Goal: Information Seeking & Learning: Learn about a topic

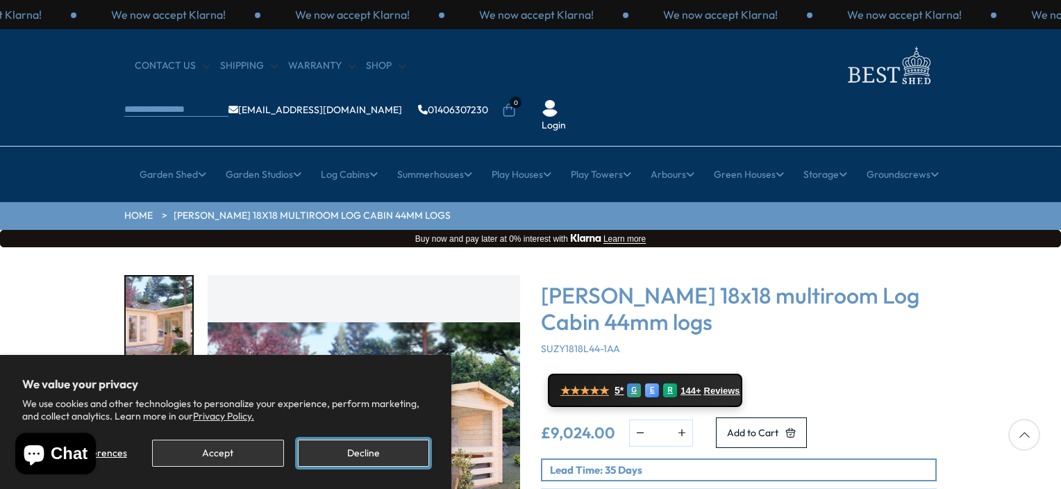
click at [360, 453] on button "Decline" at bounding box center [363, 452] width 131 height 27
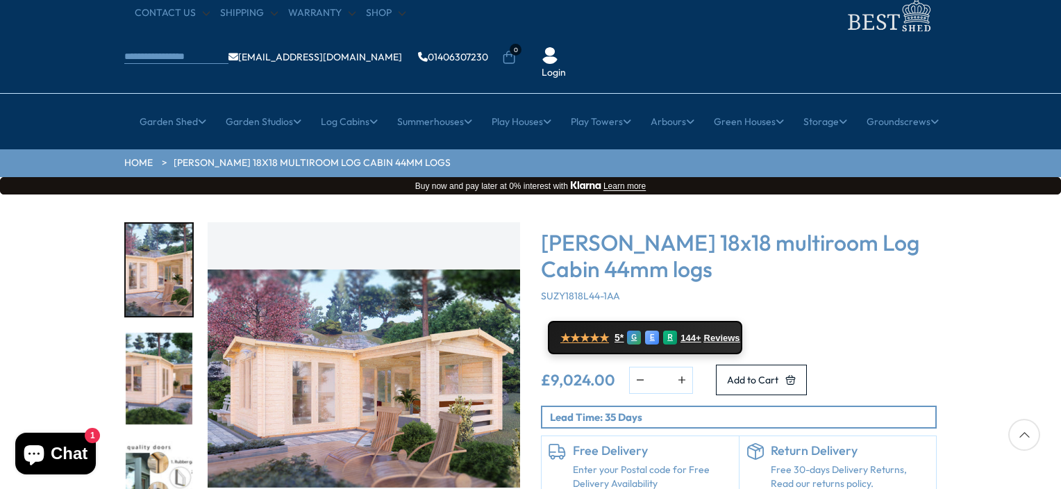
scroll to position [139, 0]
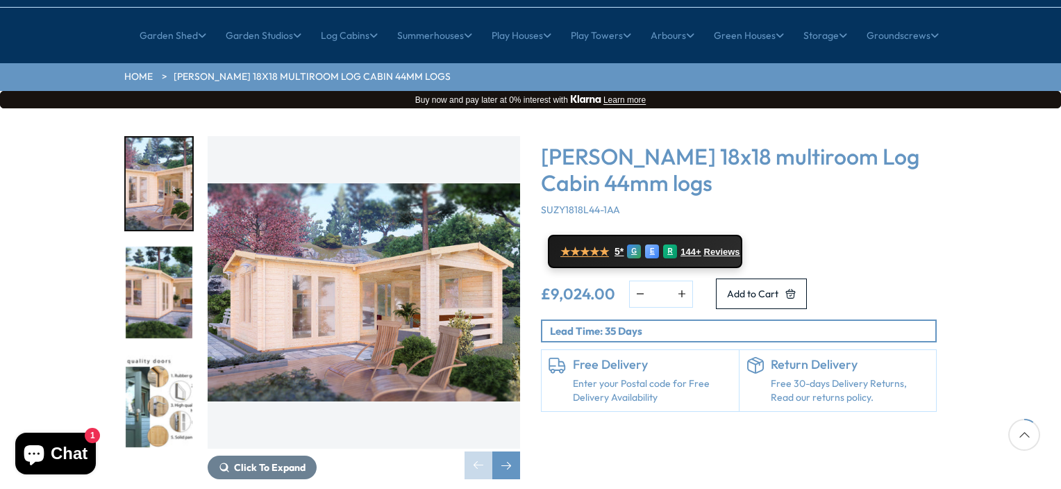
click at [439, 267] on img "1 / 7" at bounding box center [364, 292] width 312 height 312
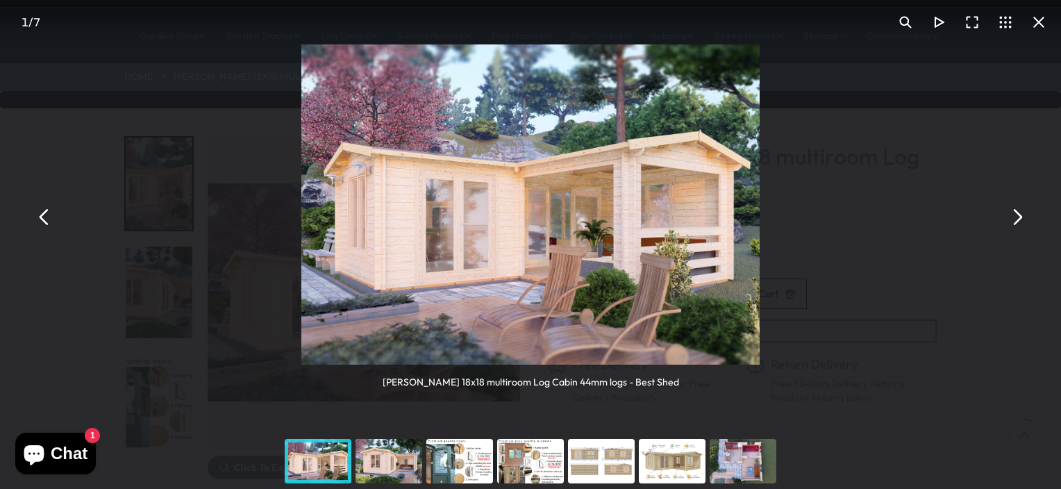
click at [1020, 217] on button "You can close this modal content with the ESC key" at bounding box center [1016, 216] width 33 height 33
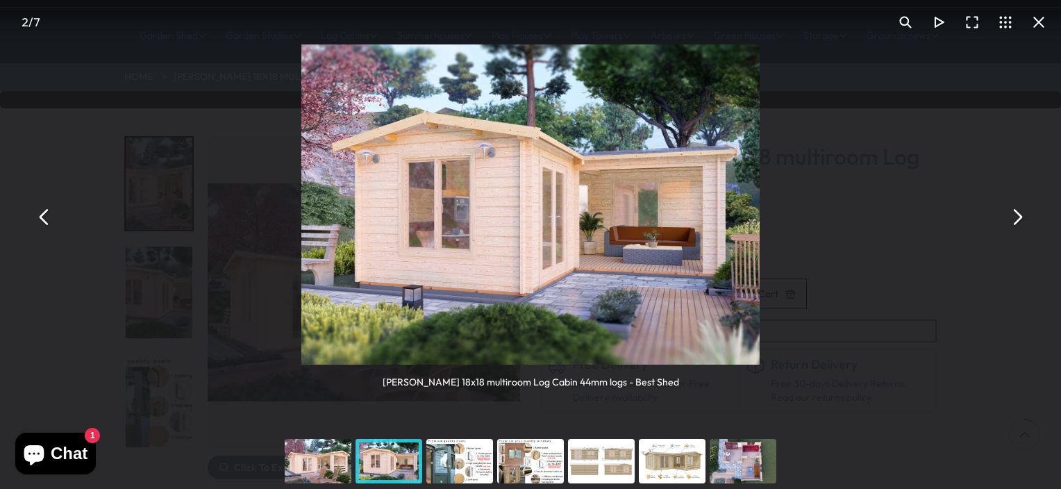
click at [1020, 217] on button "You can close this modal content with the ESC key" at bounding box center [1016, 216] width 33 height 33
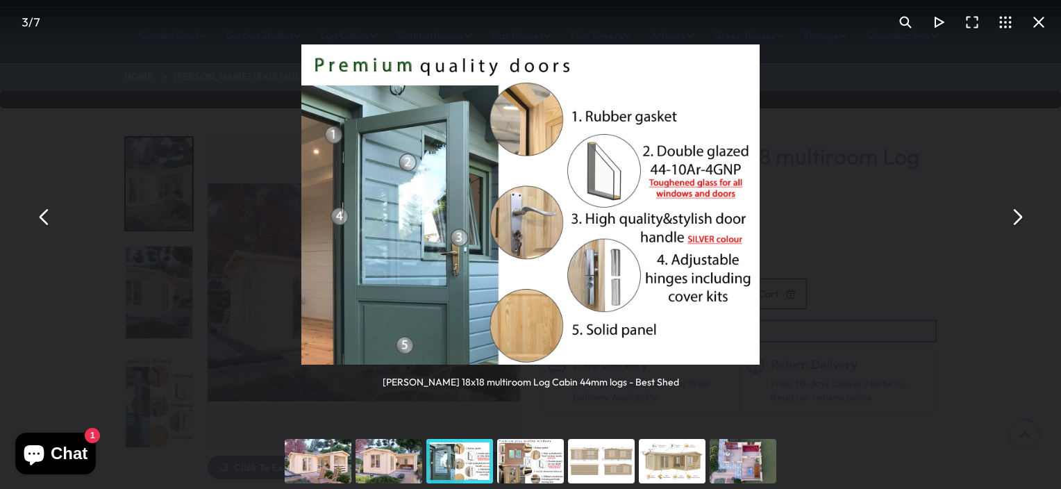
click at [1020, 217] on button "You can close this modal content with the ESC key" at bounding box center [1016, 216] width 33 height 33
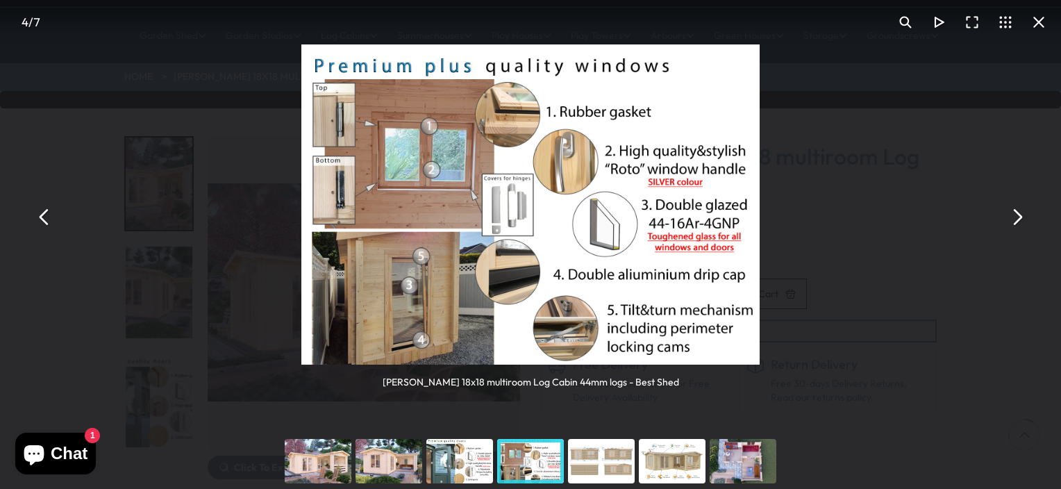
click at [1020, 217] on button "You can close this modal content with the ESC key" at bounding box center [1016, 216] width 33 height 33
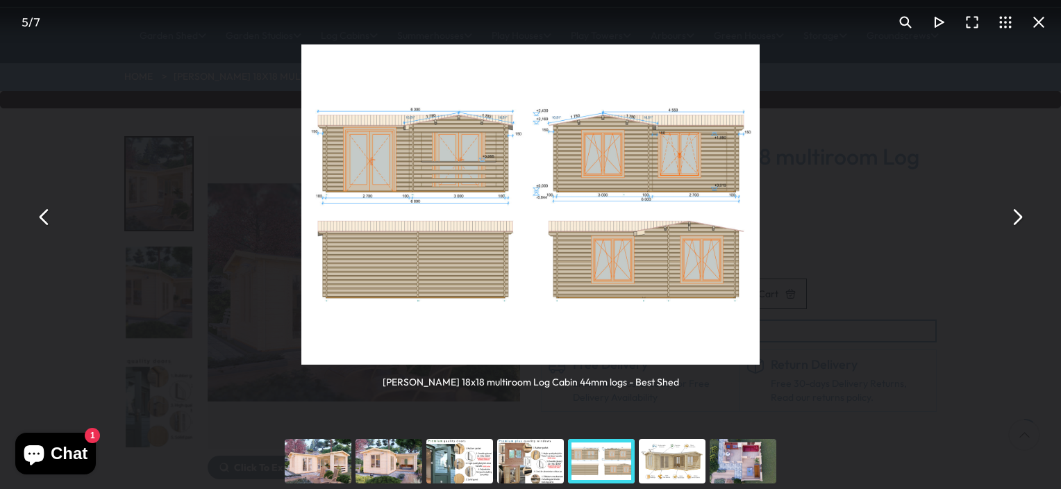
click at [1020, 217] on button "You can close this modal content with the ESC key" at bounding box center [1016, 216] width 33 height 33
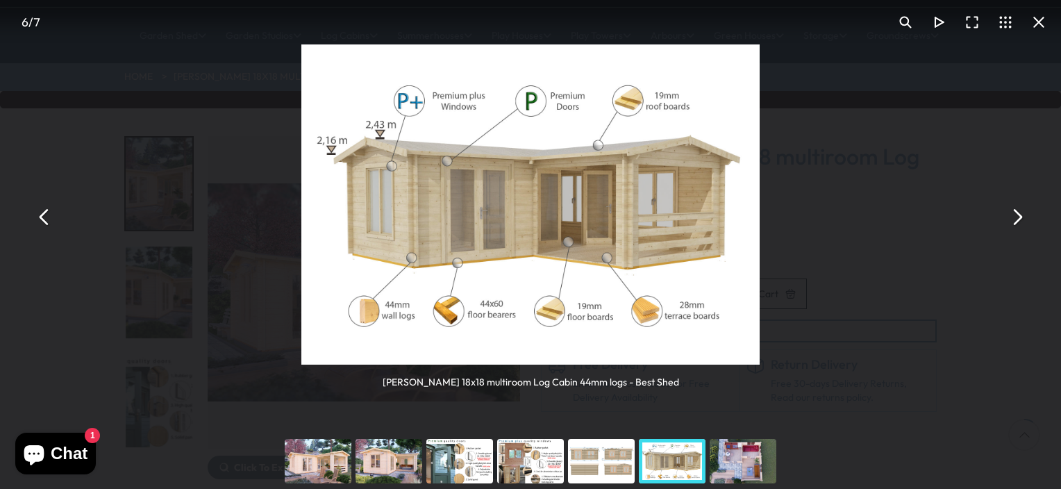
click at [1020, 217] on button "You can close this modal content with the ESC key" at bounding box center [1016, 216] width 33 height 33
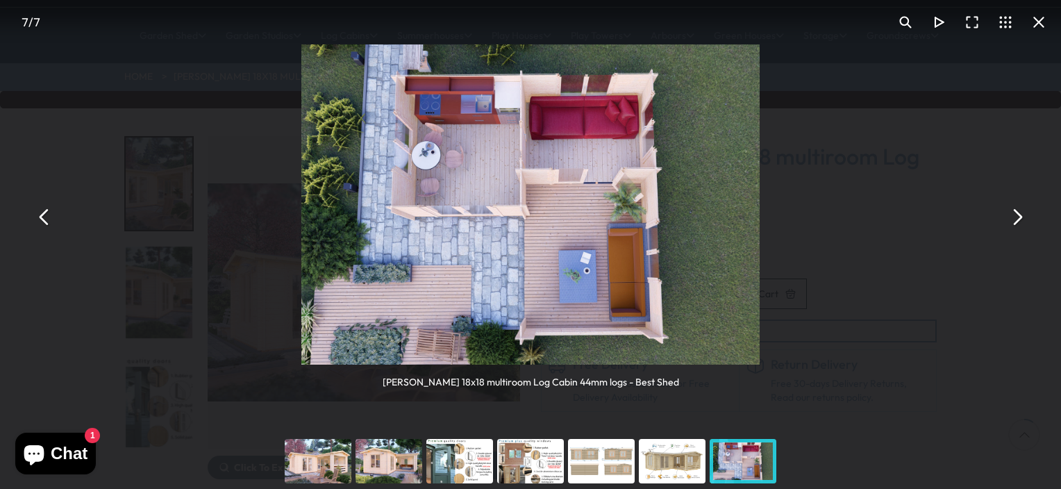
click at [1018, 217] on button "You can close this modal content with the ESC key" at bounding box center [1016, 216] width 33 height 33
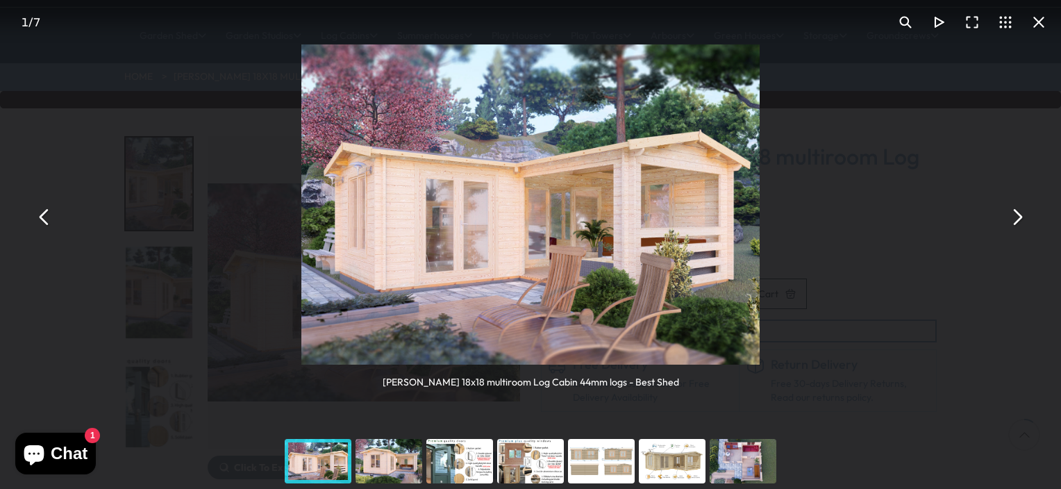
click at [1018, 217] on button "You can close this modal content with the ESC key" at bounding box center [1016, 216] width 33 height 33
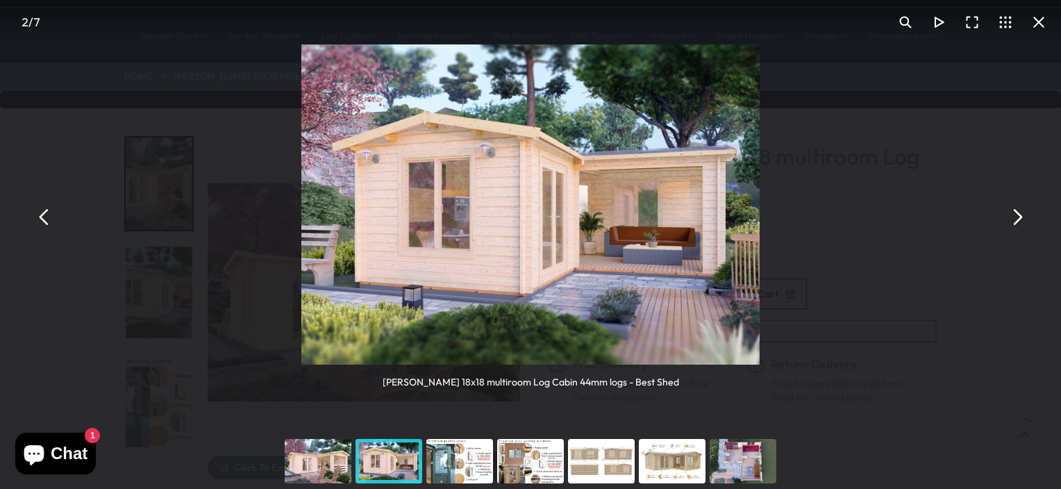
click at [1016, 217] on button "You can close this modal content with the ESC key" at bounding box center [1016, 216] width 33 height 33
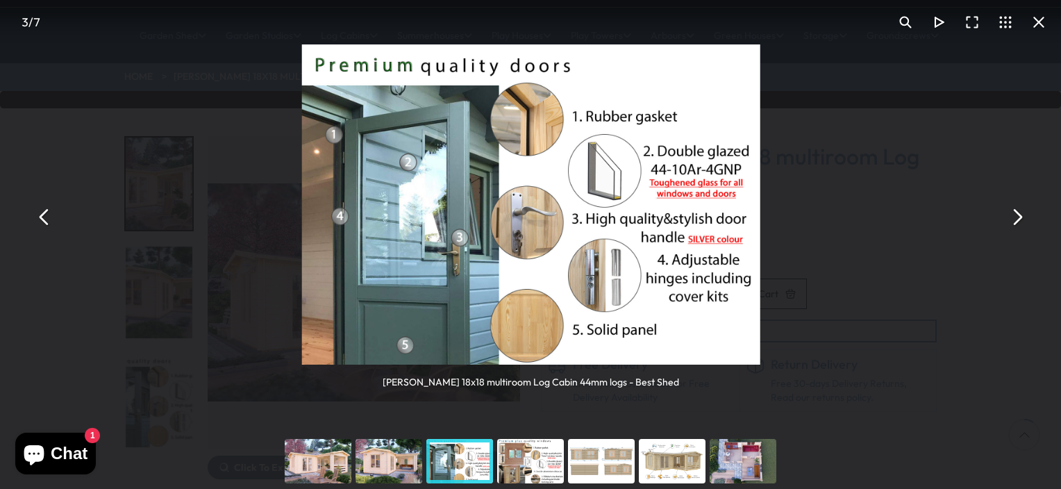
click at [1016, 216] on button "You can close this modal content with the ESC key" at bounding box center [1016, 216] width 33 height 33
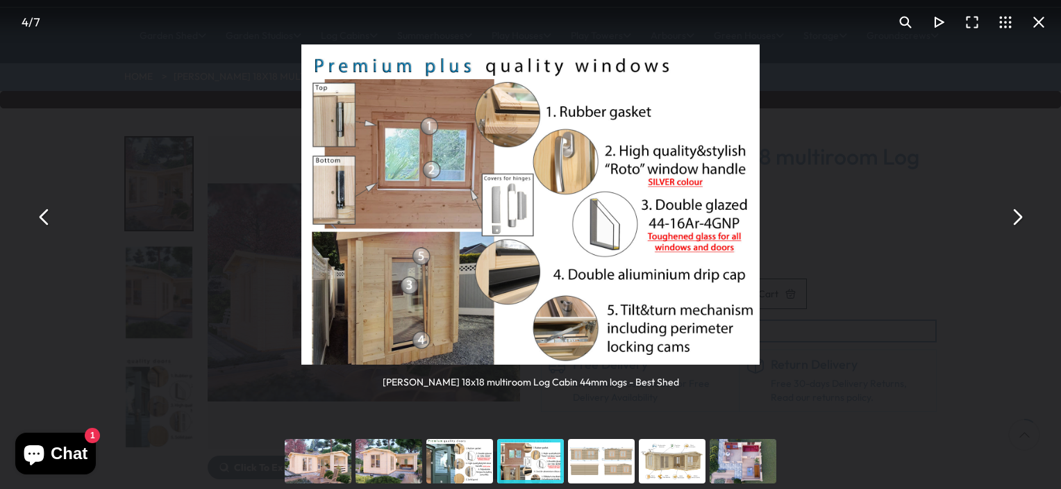
click at [1015, 215] on button "You can close this modal content with the ESC key" at bounding box center [1016, 216] width 33 height 33
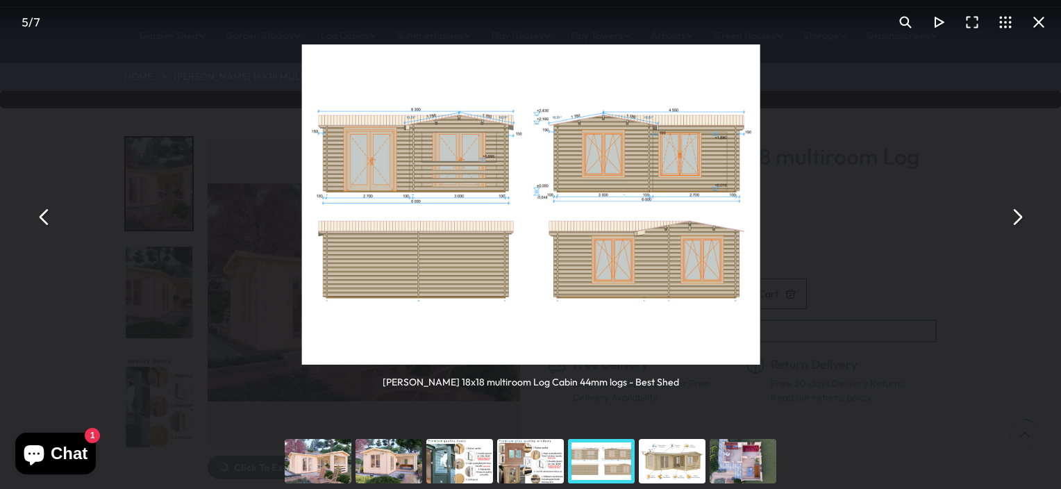
click at [1015, 215] on button "You can close this modal content with the ESC key" at bounding box center [1016, 216] width 33 height 33
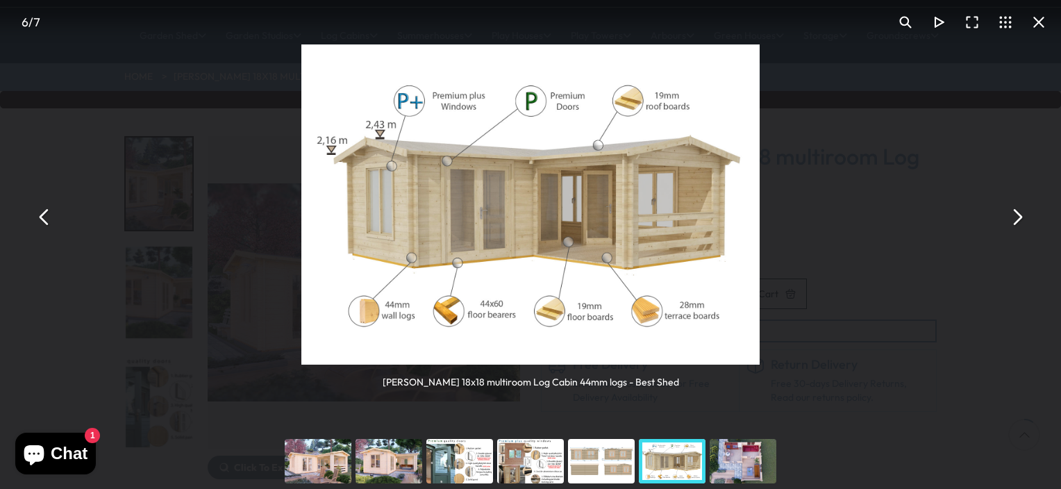
click at [1040, 21] on button "You can close this modal content with the ESC key" at bounding box center [1038, 22] width 33 height 33
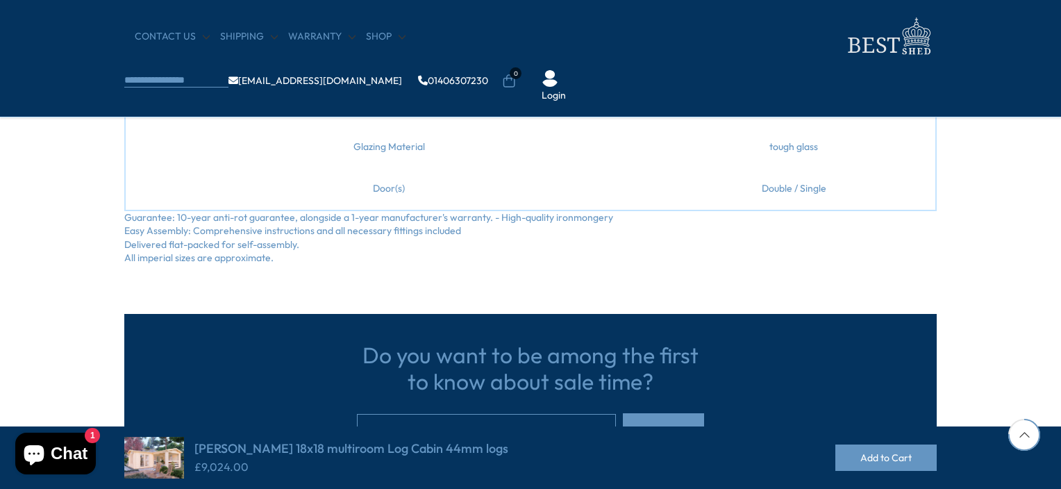
scroll to position [1250, 0]
